Goal: Task Accomplishment & Management: Use online tool/utility

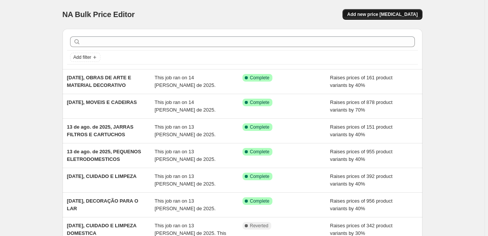
click at [370, 10] on button "Add new price [MEDICAL_DATA]" at bounding box center [383, 14] width 80 height 11
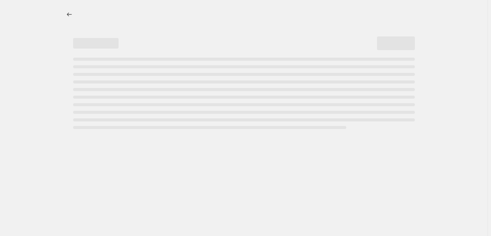
select select "percentage"
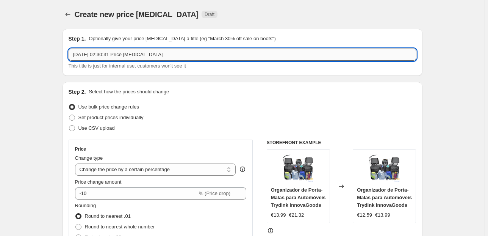
drag, startPoint x: 180, startPoint y: 55, endPoint x: 127, endPoint y: 52, distance: 53.2
click at [127, 52] on input "14/08/2025, 02:30:31 Price change job" at bounding box center [243, 55] width 348 height 12
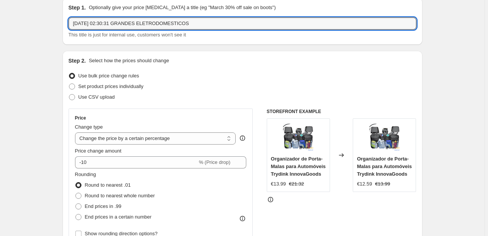
scroll to position [61, 0]
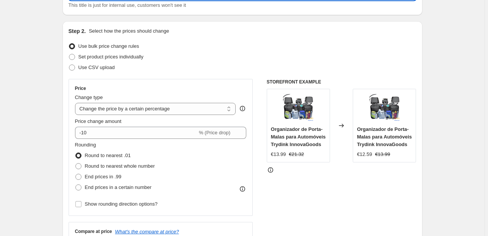
type input "[DATE] 02:30:31 GRANDES ELETRODOMESTICOS"
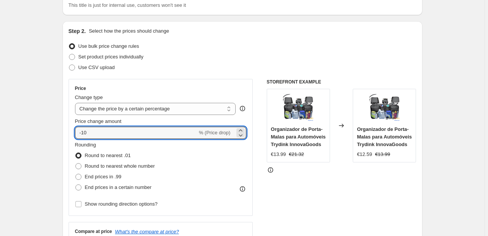
click at [64, 135] on div "Step 2. Select how the prices should change Use bulk price change rules Set pro…" at bounding box center [243, 154] width 360 height 266
type input "55"
click at [87, 174] on span "End prices in .99" at bounding box center [103, 177] width 37 height 6
click at [76, 174] on input "End prices in .99" at bounding box center [75, 174] width 0 height 0
radio input "true"
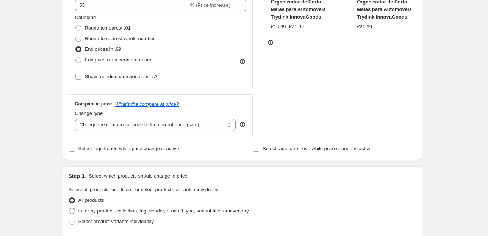
scroll to position [212, 0]
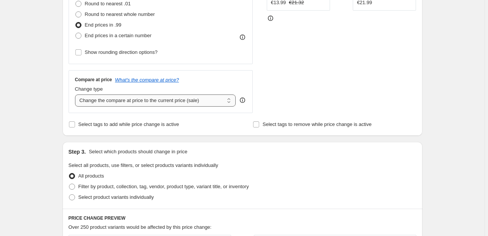
click at [157, 100] on select "Change the compare at price to the current price (sale) Change the compare at p…" at bounding box center [155, 100] width 161 height 12
select select "pp"
click at [76, 94] on select "Change the compare at price to the current price (sale) Change the compare at p…" at bounding box center [155, 100] width 161 height 12
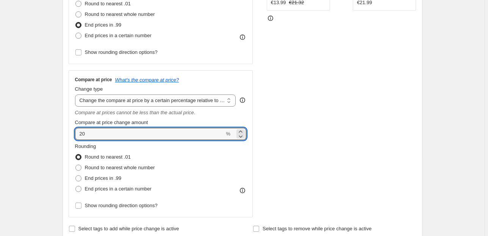
drag, startPoint x: 80, startPoint y: 138, endPoint x: 66, endPoint y: 138, distance: 14.0
click at [67, 138] on div "Step 2. Select how the prices should change Use bulk price change rules Set pro…" at bounding box center [243, 55] width 360 height 370
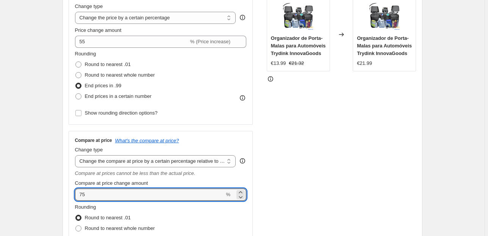
type input "75"
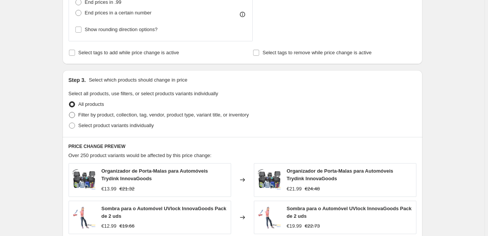
scroll to position [394, 0]
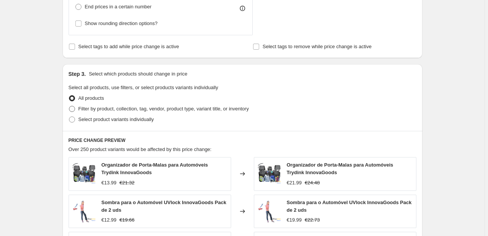
click at [127, 109] on span "Filter by product, collection, tag, vendor, product type, variant title, or inv…" at bounding box center [163, 109] width 171 height 6
click at [69, 106] on input "Filter by product, collection, tag, vendor, product type, variant title, or inv…" at bounding box center [69, 106] width 0 height 0
radio input "true"
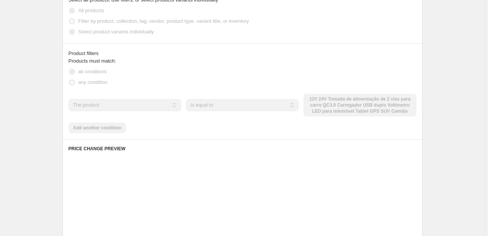
scroll to position [485, 0]
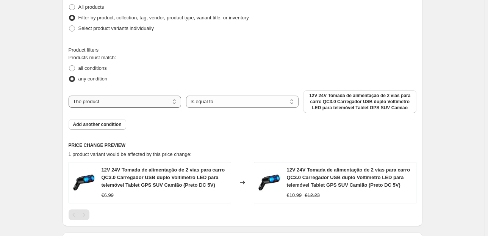
click at [147, 101] on select "The product The product's collection The product's tag The product's vendor The…" at bounding box center [125, 102] width 113 height 12
select select "collection"
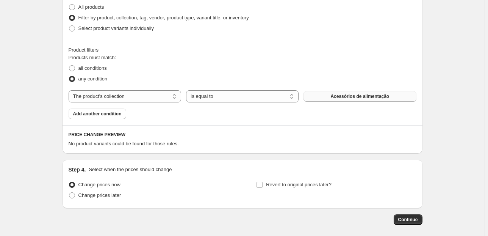
click at [332, 100] on button "Acessórios de alimentação" at bounding box center [360, 96] width 113 height 11
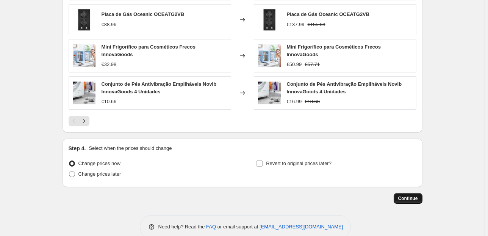
scroll to position [717, 0]
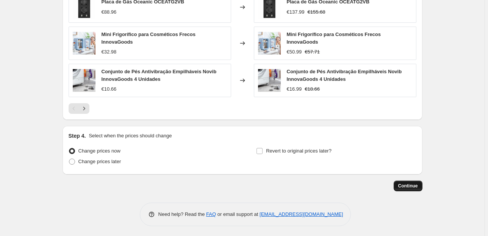
click at [405, 184] on span "Continue" at bounding box center [408, 186] width 20 height 6
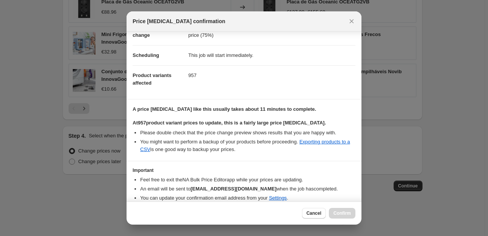
scroll to position [77, 0]
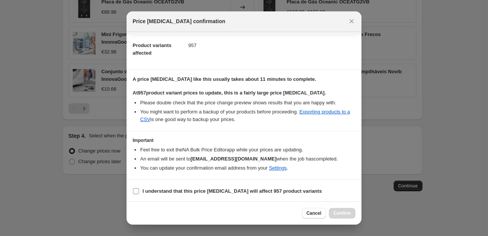
click at [137, 188] on input "I understand that this price change job will affect 957 product variants" at bounding box center [136, 191] width 6 height 6
checkbox input "true"
click at [336, 209] on button "Confirm" at bounding box center [342, 213] width 27 height 11
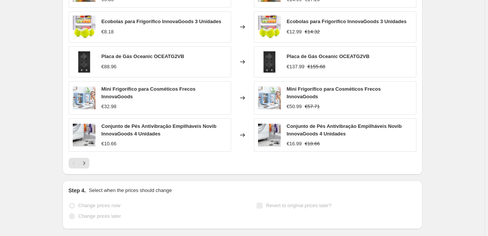
scroll to position [737, 0]
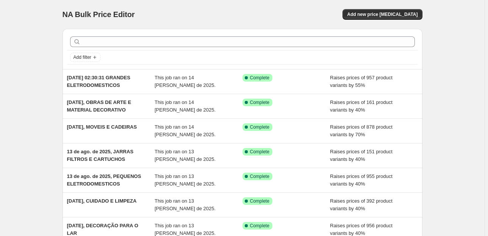
click at [360, 8] on div "NA Bulk Price Editor. This page is ready NA Bulk Price Editor Add new price [ME…" at bounding box center [243, 14] width 360 height 29
click at [379, 16] on span "Add new price [MEDICAL_DATA]" at bounding box center [382, 14] width 71 height 6
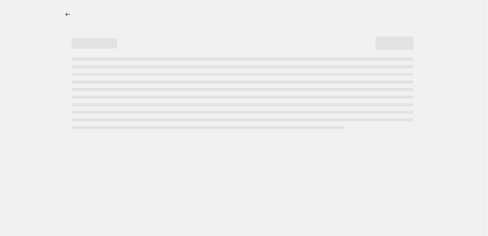
select select "percentage"
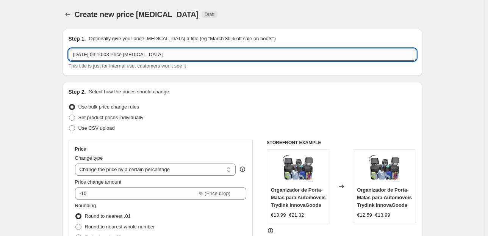
drag, startPoint x: 177, startPoint y: 58, endPoint x: 105, endPoint y: 52, distance: 72.3
click at [105, 52] on input "[DATE] 03:10:03 Price [MEDICAL_DATA]" at bounding box center [243, 55] width 348 height 12
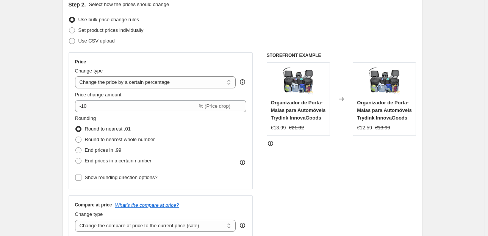
scroll to position [91, 0]
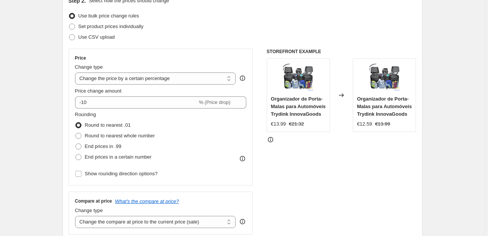
type input "[DATE], TABUAS E FERROS DE ENGOMAR"
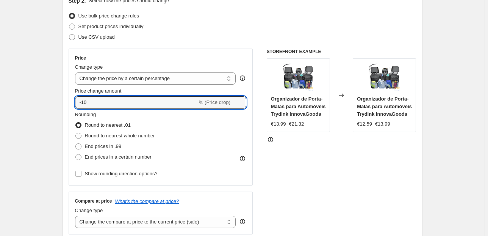
drag, startPoint x: 67, startPoint y: 103, endPoint x: 24, endPoint y: 102, distance: 43.2
type input "40"
click at [122, 147] on span "End prices in .99" at bounding box center [103, 146] width 37 height 6
click at [76, 144] on input "End prices in .99" at bounding box center [75, 143] width 0 height 0
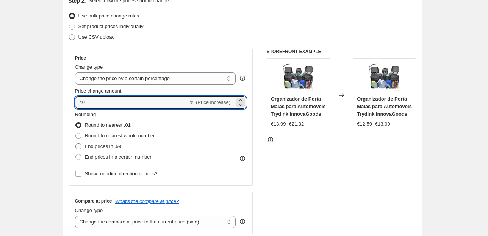
radio input "true"
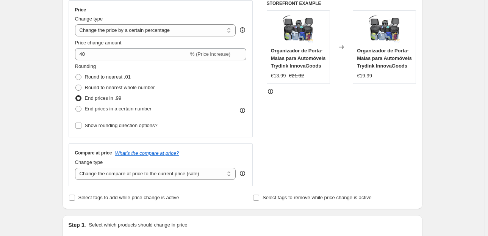
scroll to position [212, 0]
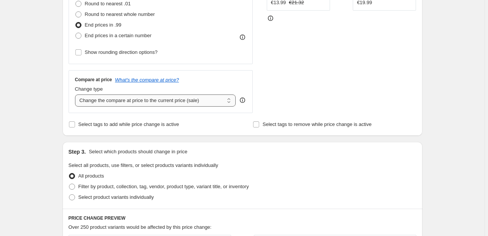
click at [202, 99] on select "Change the compare at price to the current price (sale) Change the compare at p…" at bounding box center [155, 100] width 161 height 12
select select "pp"
click at [76, 94] on select "Change the compare at price to the current price (sale) Change the compare at p…" at bounding box center [155, 100] width 161 height 12
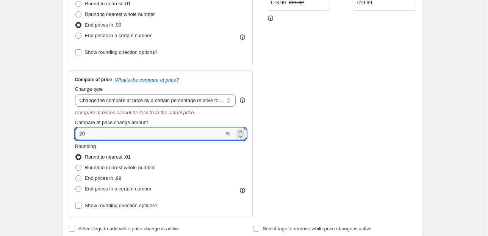
drag, startPoint x: 133, startPoint y: 132, endPoint x: 6, endPoint y: 142, distance: 126.6
click at [8, 141] on div "Create new price [MEDICAL_DATA]. This page is ready Create new price [MEDICAL_D…" at bounding box center [242, 224] width 485 height 872
type input "80"
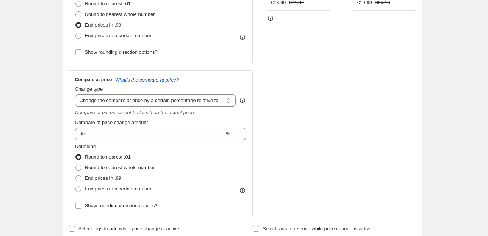
click at [32, 73] on div "Create new price [MEDICAL_DATA]. This page is ready Create new price [MEDICAL_D…" at bounding box center [242, 224] width 485 height 872
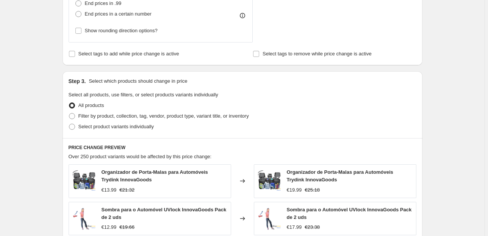
scroll to position [394, 0]
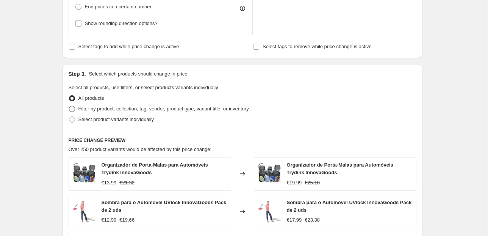
click at [146, 107] on span "Filter by product, collection, tag, vendor, product type, variant title, or inv…" at bounding box center [163, 109] width 171 height 6
click at [69, 106] on input "Filter by product, collection, tag, vendor, product type, variant title, or inv…" at bounding box center [69, 106] width 0 height 0
radio input "true"
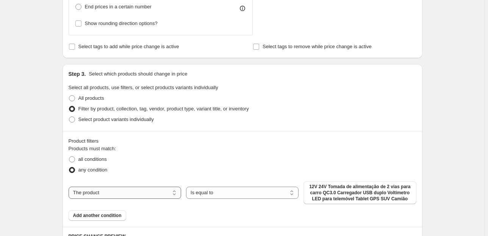
click at [149, 186] on select "The product The product's collection The product's tag The product's vendor The…" at bounding box center [125, 192] width 113 height 12
select select "collection"
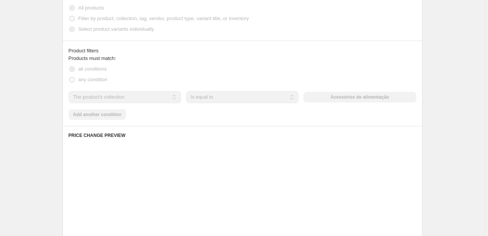
scroll to position [485, 0]
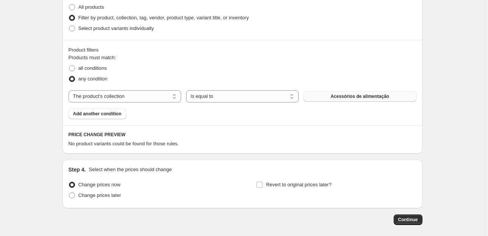
click at [346, 98] on span "Acessórios de alimentação" at bounding box center [360, 96] width 59 height 6
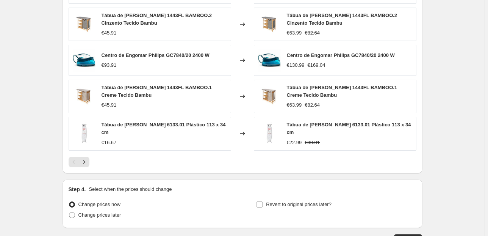
scroll to position [724, 0]
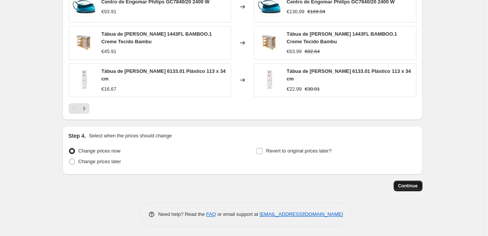
click at [413, 185] on span "Continue" at bounding box center [408, 186] width 20 height 6
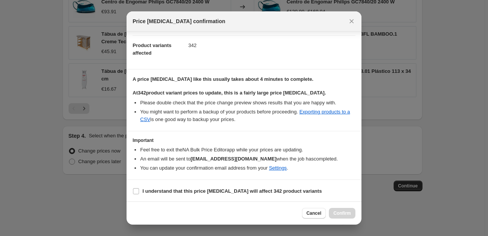
scroll to position [77, 0]
click at [131, 190] on section "I understand that this price [MEDICAL_DATA] will affect 342 product variants" at bounding box center [244, 191] width 235 height 23
click at [136, 190] on input "I understand that this price [MEDICAL_DATA] will affect 342 product variants" at bounding box center [136, 191] width 6 height 6
checkbox input "true"
click at [339, 213] on span "Confirm" at bounding box center [342, 213] width 17 height 6
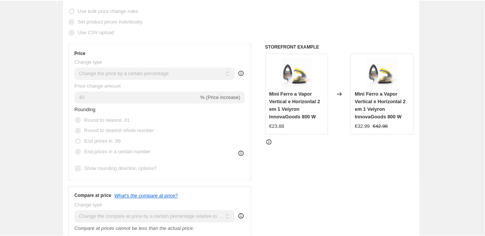
scroll to position [65, 0]
